Goal: Navigation & Orientation: Find specific page/section

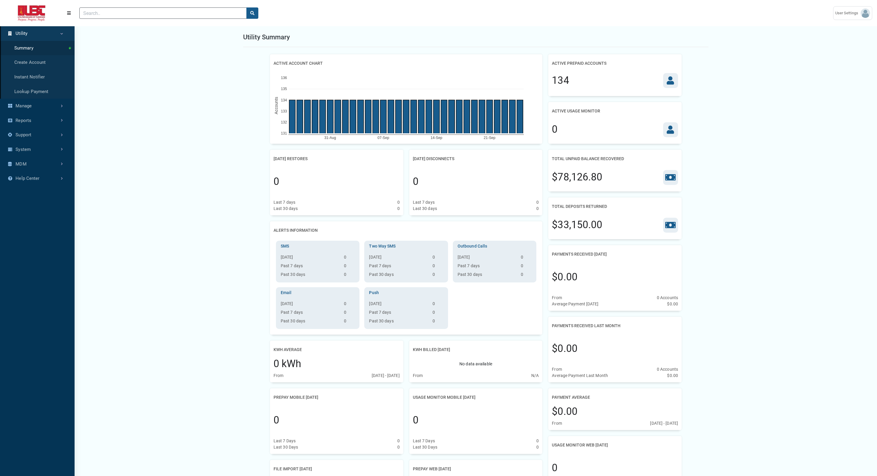
scroll to position [3, 0]
click at [38, 103] on link "Manage" at bounding box center [37, 106] width 75 height 15
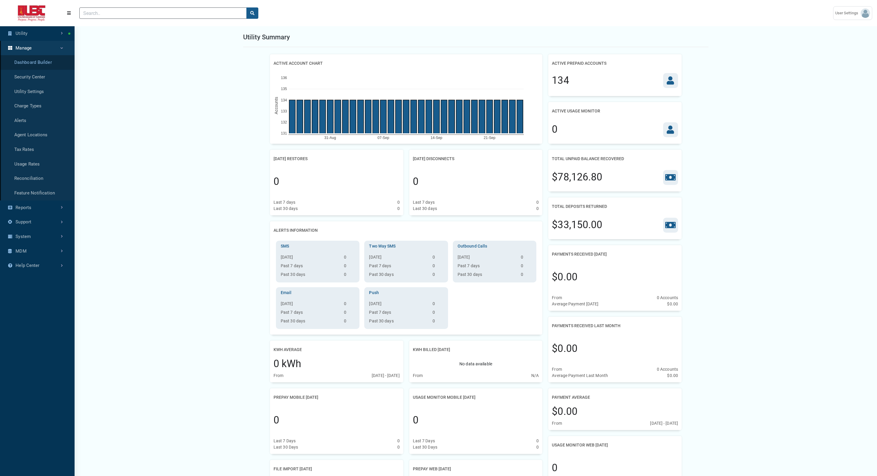
click at [39, 60] on link "Dashboard Builder" at bounding box center [37, 62] width 75 height 15
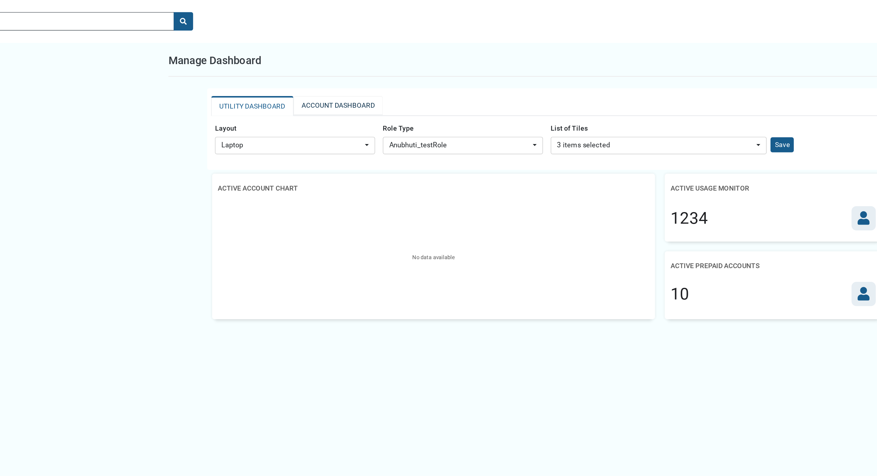
click at [336, 62] on link "ACCOUNT DASHBOARD" at bounding box center [347, 65] width 55 height 12
click at [294, 64] on link "UTILITY DASHBOARD" at bounding box center [294, 65] width 51 height 12
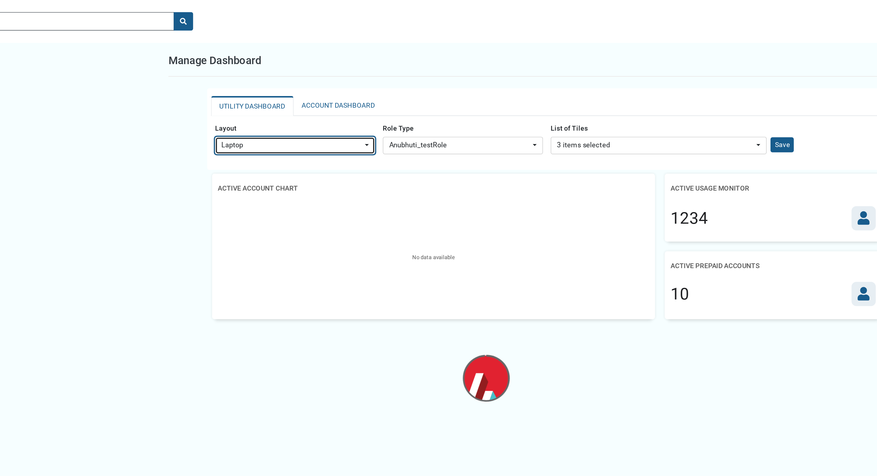
click at [338, 89] on div "Laptop" at bounding box center [319, 89] width 87 height 7
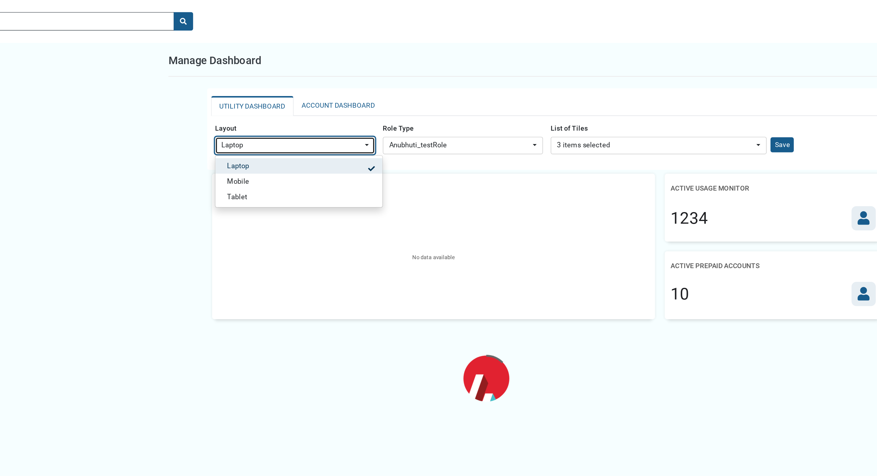
click at [327, 91] on div "Laptop" at bounding box center [319, 89] width 87 height 7
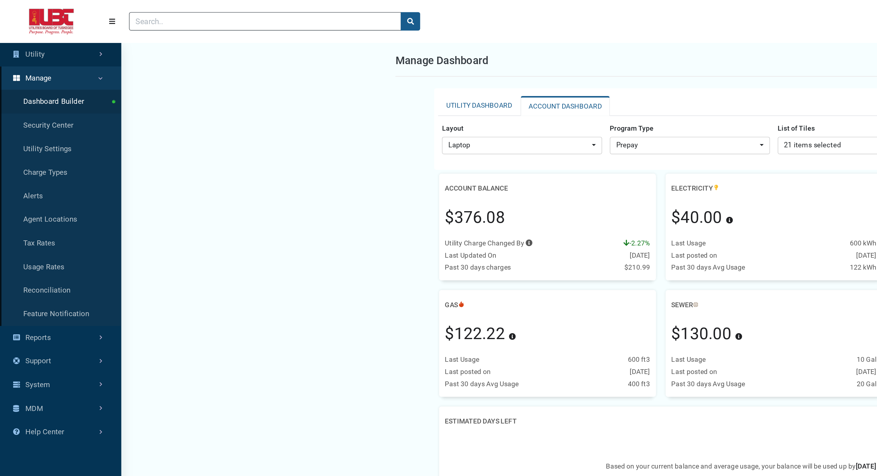
click at [20, 38] on link "Utility" at bounding box center [37, 33] width 75 height 15
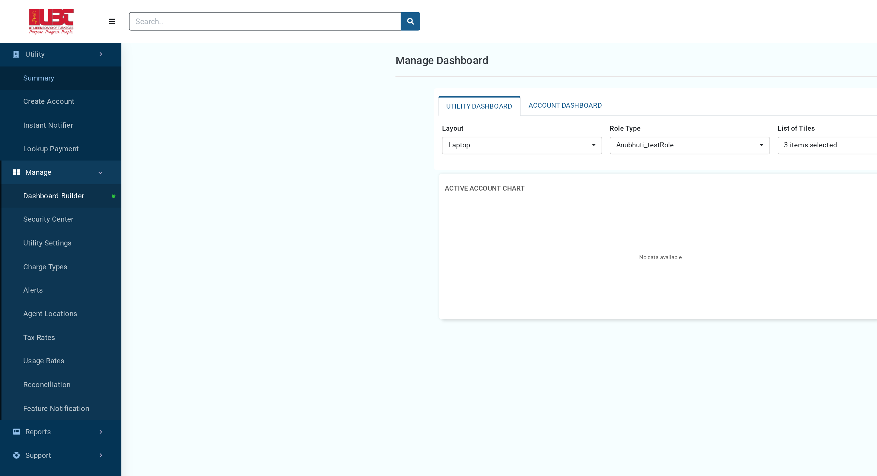
click at [25, 45] on link "Summary" at bounding box center [37, 48] width 75 height 15
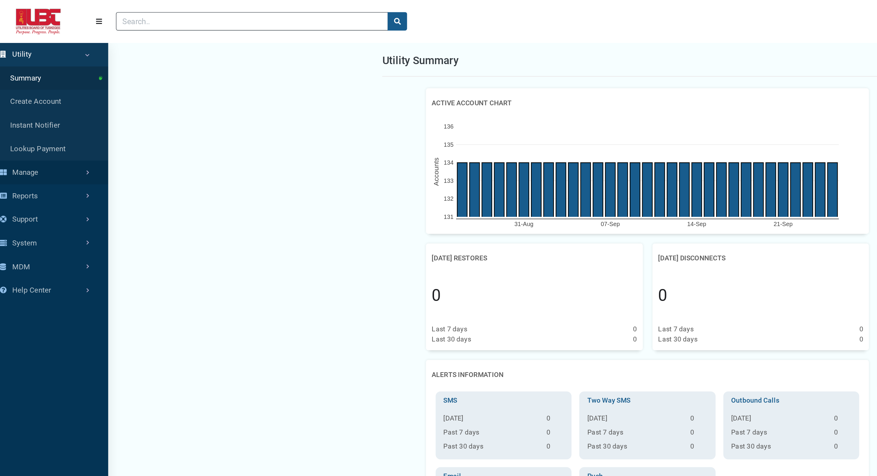
click at [54, 105] on link "Manage" at bounding box center [37, 106] width 75 height 15
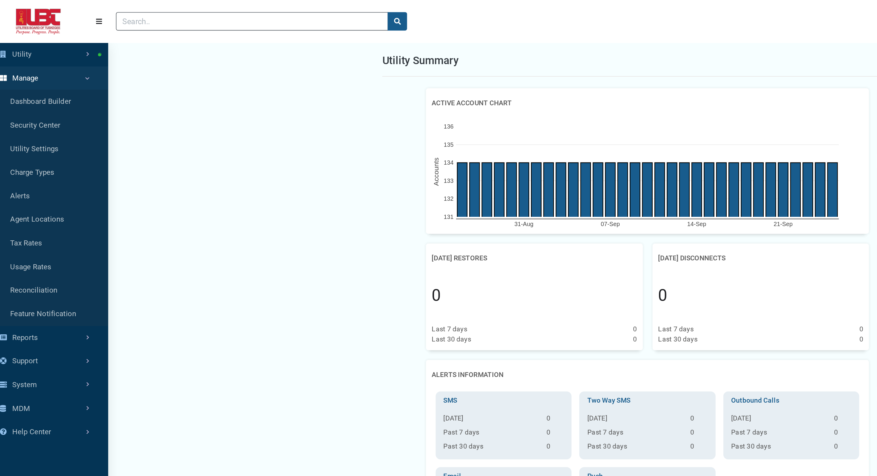
click at [135, 90] on main "Utility Summary Active Account Chart [DATE]-[DATE]-[DATE]-Sep 131 132 133 134 1…" at bounding box center [438, 466] width 877 height 932
